Goal: Use online tool/utility: Utilize a website feature to perform a specific function

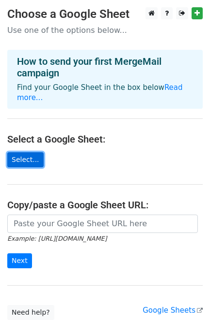
click at [28, 152] on link "Select..." at bounding box center [25, 159] width 36 height 15
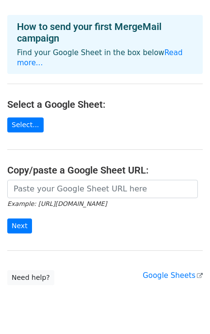
scroll to position [54, 0]
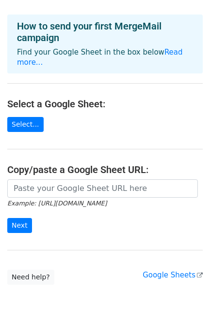
scroll to position [54, 0]
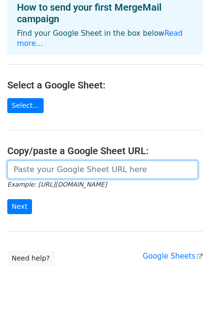
click at [53, 167] on input "url" at bounding box center [102, 170] width 190 height 18
paste input "https://docs.google.com/spreadsheets/d/1AafRaNEwRKSX0yrxpRewRVvdfLT0-8TJwlUuxDb…"
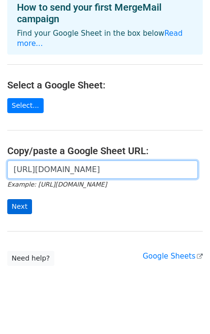
type input "https://docs.google.com/spreadsheets/d/1AafRaNEwRKSX0yrxpRewRVvdfLT0-8TJwlUuxDb…"
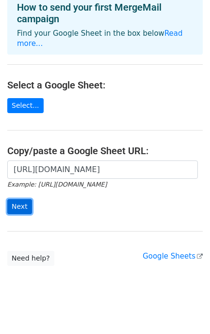
click at [15, 200] on input "Next" at bounding box center [19, 206] width 25 height 15
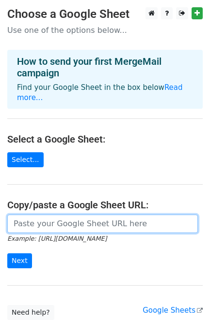
click at [90, 219] on input "url" at bounding box center [102, 224] width 190 height 18
paste input "[URL][DOMAIN_NAME]"
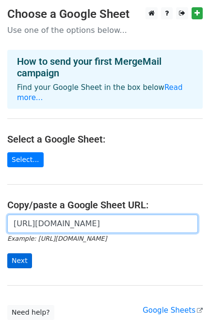
type input "https://docs.google.com/spreadsheets/d/1AafRaNEwRKSX0yrxpRewRVvdfLT0-8TJwlUuxDb…"
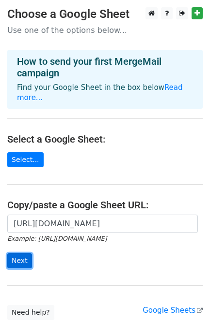
scroll to position [0, 0]
click at [21, 255] on input "Next" at bounding box center [19, 261] width 25 height 15
